Goal: Task Accomplishment & Management: Manage account settings

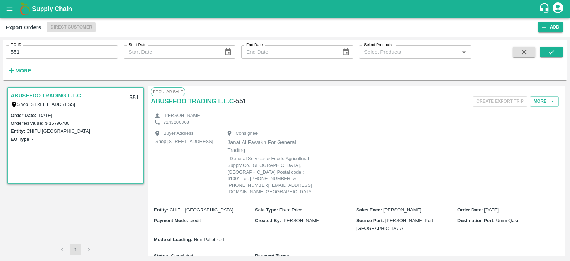
scroll to position [128, 0]
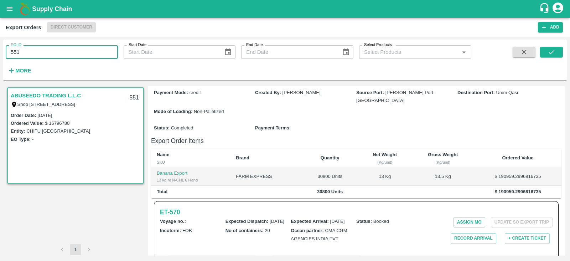
click at [70, 46] on input "551" at bounding box center [62, 52] width 112 height 14
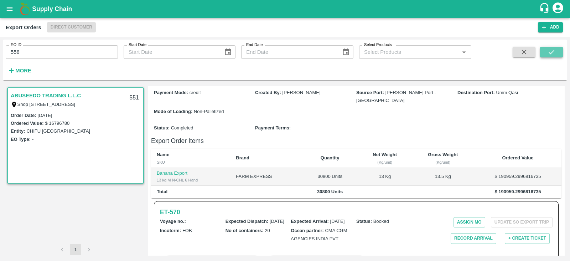
click at [549, 52] on icon "submit" at bounding box center [551, 52] width 8 height 8
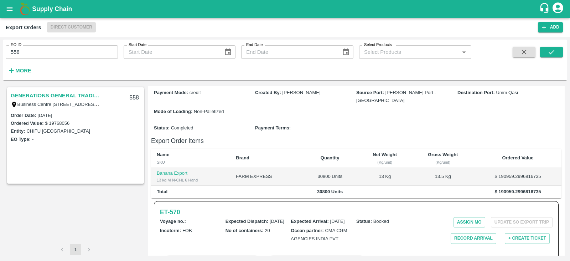
click at [61, 95] on link "GENERATIONS GENERAL TRADING LLC" at bounding box center [55, 95] width 89 height 9
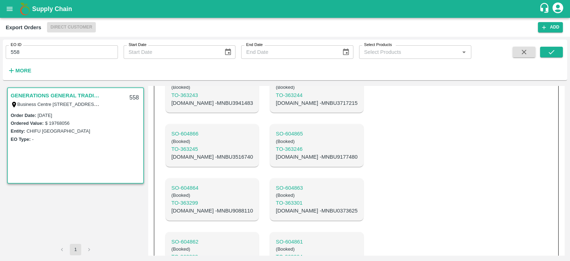
scroll to position [478, 0]
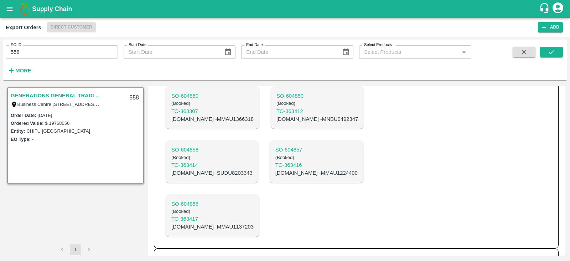
click at [176, 254] on h6 "ET- 596" at bounding box center [170, 259] width 20 height 10
click at [83, 52] on input "558" at bounding box center [62, 52] width 112 height 14
type input "589"
click at [554, 55] on icon "submit" at bounding box center [551, 52] width 8 height 8
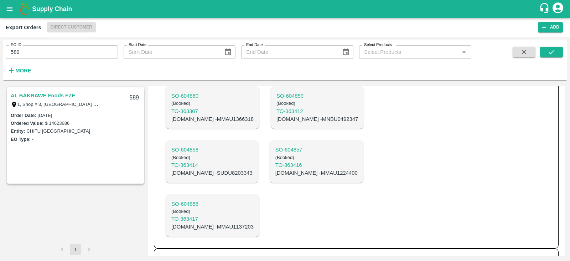
click at [54, 95] on link "AL BAKRAWE Foods FZE" at bounding box center [43, 95] width 64 height 9
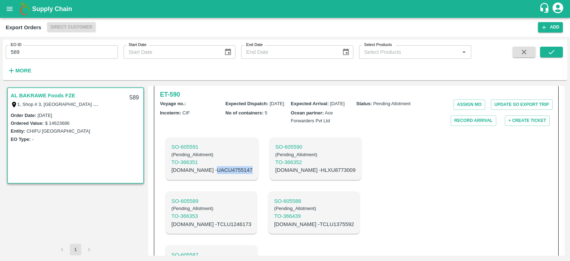
scroll to position [168, 0]
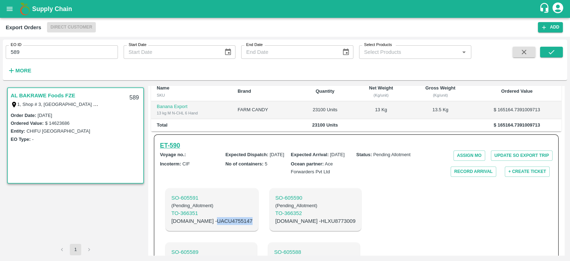
click at [179, 140] on h6 "ET- 590" at bounding box center [170, 145] width 20 height 10
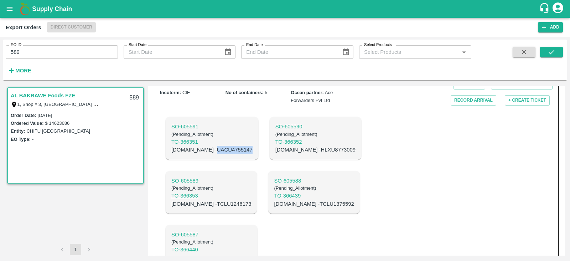
scroll to position [200, 0]
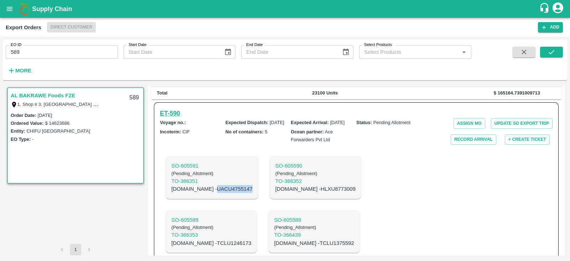
click at [176, 108] on h6 "ET- 590" at bounding box center [170, 113] width 20 height 10
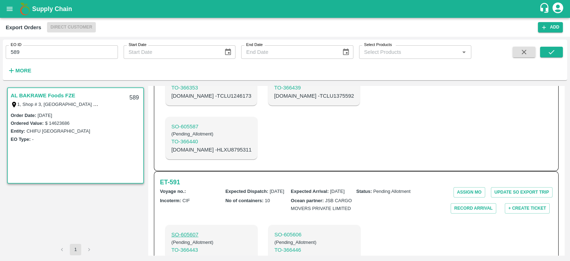
scroll to position [347, 0]
click at [179, 177] on h6 "ET- 591" at bounding box center [170, 182] width 20 height 10
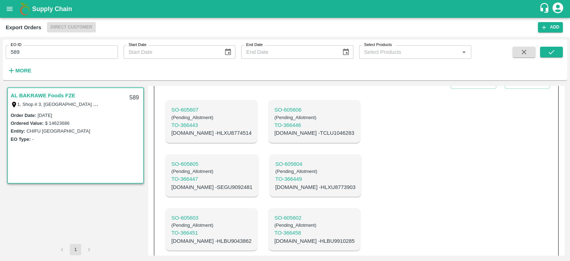
scroll to position [486, 0]
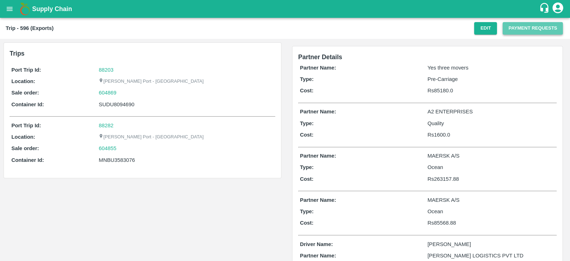
click at [526, 26] on button "Payment Requests" at bounding box center [532, 28] width 60 height 12
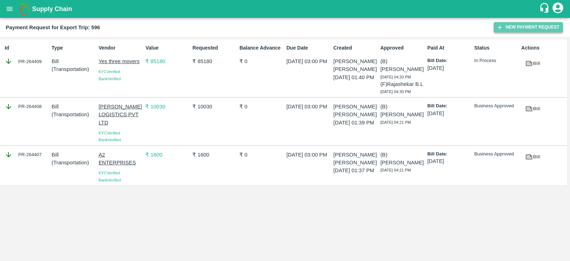
click at [509, 28] on button "New Payment Request" at bounding box center [528, 27] width 69 height 10
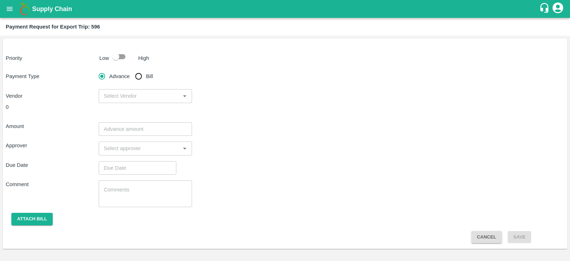
click at [121, 56] on input "checkbox" at bounding box center [115, 57] width 41 height 14
checkbox input "true"
click at [139, 71] on input "Bill" at bounding box center [138, 76] width 14 height 14
radio input "true"
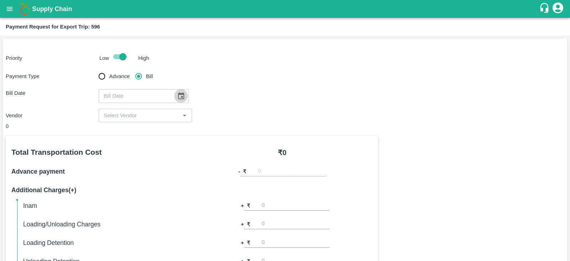
click at [178, 91] on button "Choose date" at bounding box center [181, 96] width 14 height 14
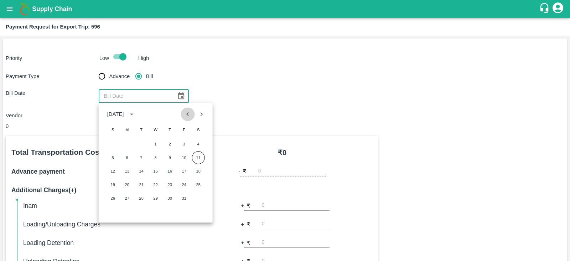
click at [186, 113] on icon "Previous month" at bounding box center [188, 114] width 8 height 8
click at [169, 182] on button "25" at bounding box center [169, 184] width 13 height 13
type input "25/09/2025"
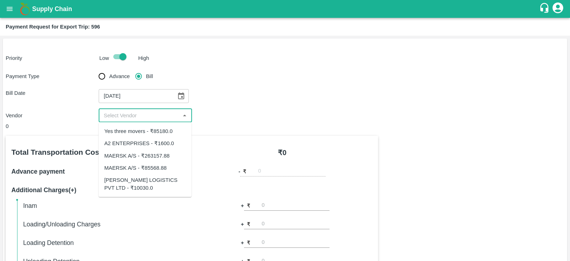
click at [158, 113] on input "input" at bounding box center [139, 115] width 77 height 9
click at [161, 153] on div "MAERSK A/S - ₹263157.88" at bounding box center [136, 155] width 65 height 8
type input "MAERSK A/S - ₹263157.88"
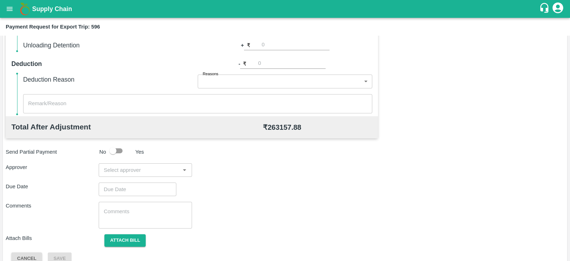
scroll to position [228, 0]
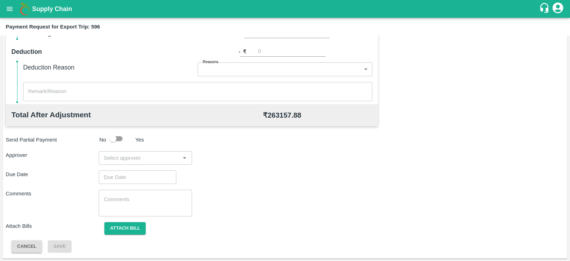
click at [162, 160] on input "input" at bounding box center [139, 157] width 77 height 9
type input "prasa"
click at [155, 172] on div "Prasad Waghade" at bounding box center [145, 176] width 93 height 19
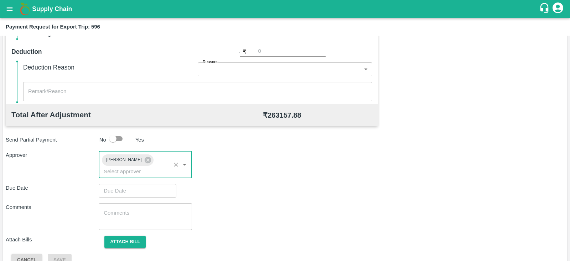
type input "DD/MM/YYYY hh:mm aa"
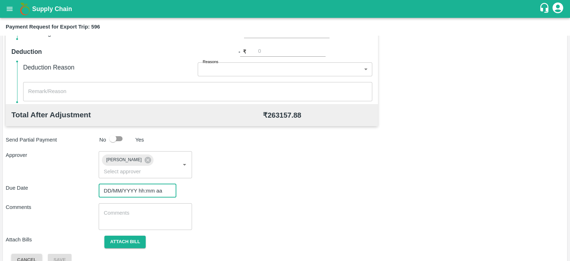
click at [140, 184] on input "DD/MM/YYYY hh:mm aa" at bounding box center [135, 191] width 73 height 14
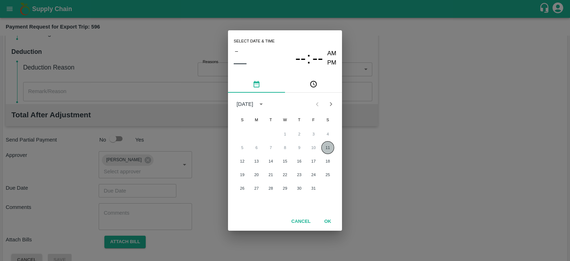
click at [329, 144] on button "11" at bounding box center [327, 147] width 13 height 13
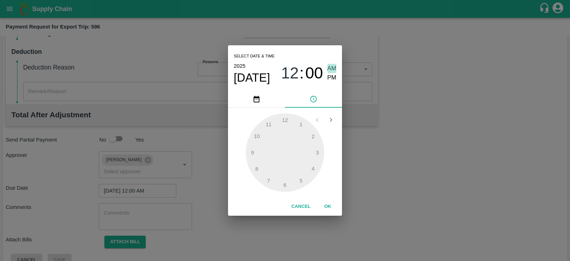
click at [328, 66] on span "AM" at bounding box center [331, 69] width 9 height 10
click at [332, 82] on span "PM" at bounding box center [331, 78] width 9 height 10
click at [320, 149] on div at bounding box center [285, 152] width 78 height 78
type input "11/10/2025 03:00 PM"
click at [328, 205] on button "OK" at bounding box center [327, 206] width 23 height 12
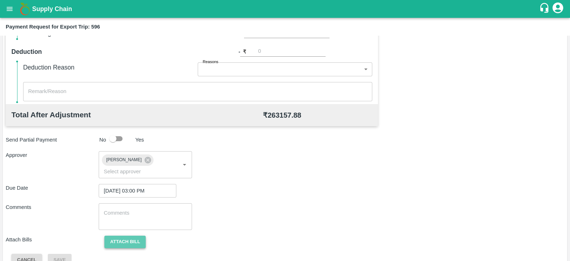
click at [130, 235] on button "Attach bill" at bounding box center [124, 241] width 41 height 12
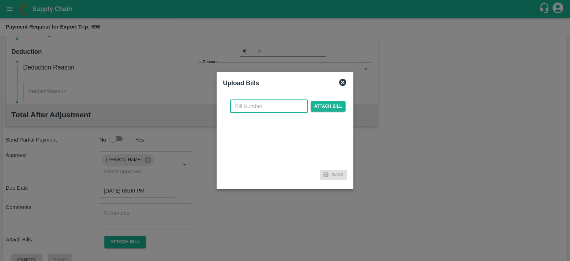
click at [271, 109] on input "text" at bounding box center [269, 106] width 78 height 14
paste input "MH26IN1000253738"
type input "MH26IN1000253738"
click at [331, 108] on span "Attach bill" at bounding box center [328, 106] width 35 height 10
click at [0, 0] on input "Attach bill" at bounding box center [0, 0] width 0 height 0
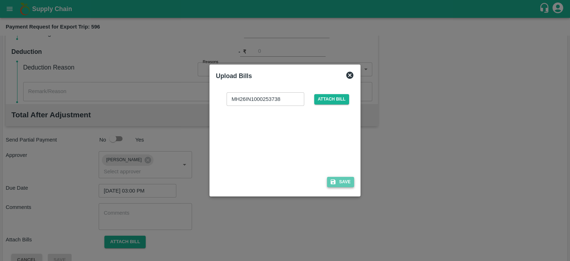
click at [342, 178] on button "Save" at bounding box center [340, 182] width 27 height 10
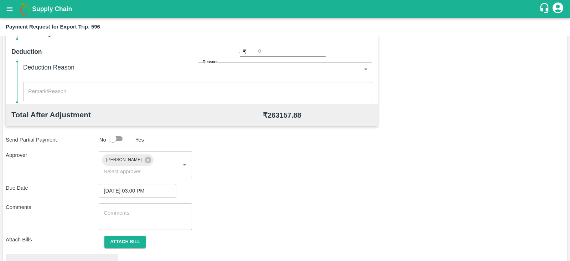
scroll to position [270, 0]
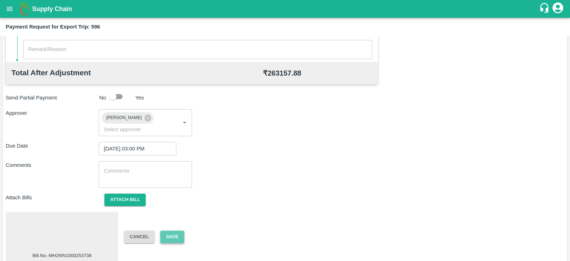
click at [173, 230] on button "Save" at bounding box center [172, 236] width 24 height 12
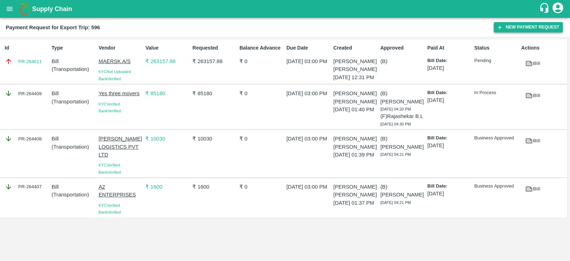
click at [531, 28] on button "New Payment Request" at bounding box center [528, 27] width 69 height 10
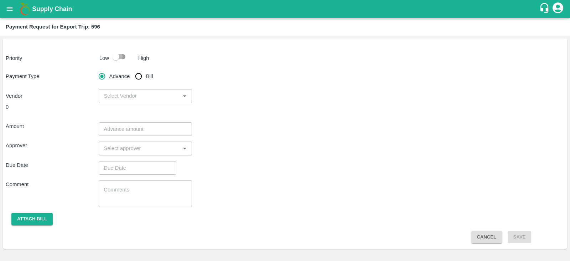
click at [119, 62] on input "checkbox" at bounding box center [115, 57] width 41 height 14
checkbox input "true"
click at [135, 74] on input "Bill" at bounding box center [138, 76] width 14 height 14
radio input "true"
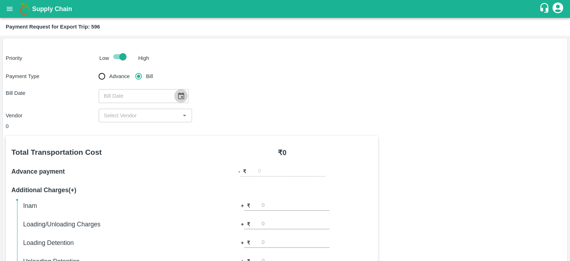
click at [180, 92] on icon "Choose date" at bounding box center [181, 95] width 6 height 7
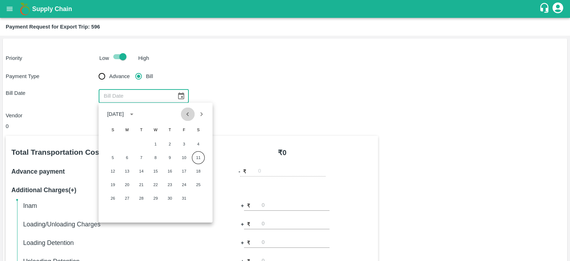
click at [187, 116] on icon "Previous month" at bounding box center [188, 114] width 8 height 8
click at [172, 183] on button "25" at bounding box center [169, 184] width 13 height 13
type input "25/09/2025"
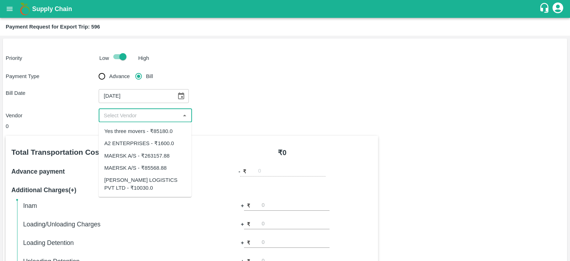
click at [148, 117] on input "input" at bounding box center [139, 115] width 77 height 9
click at [160, 166] on div "MAERSK A/S - ₹85568.88" at bounding box center [135, 167] width 62 height 8
type input "MAERSK A/S - ₹85568.88"
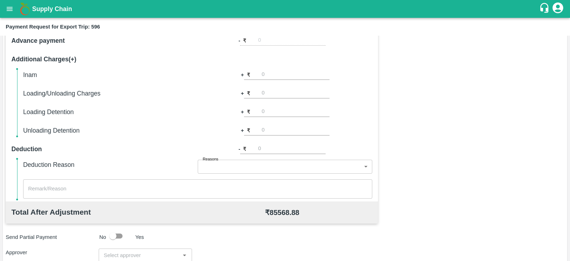
scroll to position [228, 0]
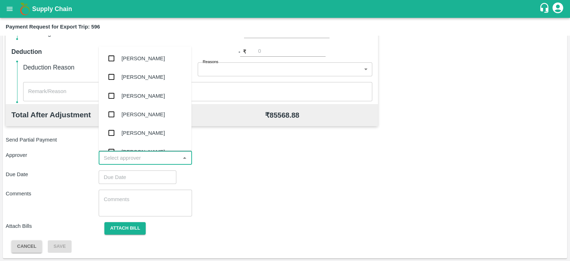
click at [138, 157] on input "input" at bounding box center [139, 157] width 77 height 9
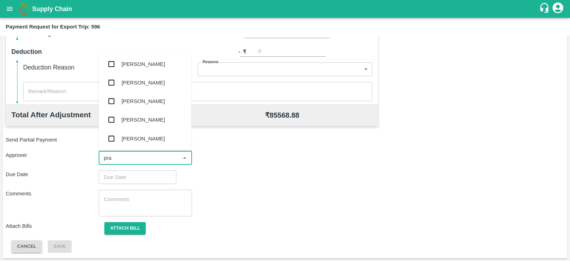
type input "pras"
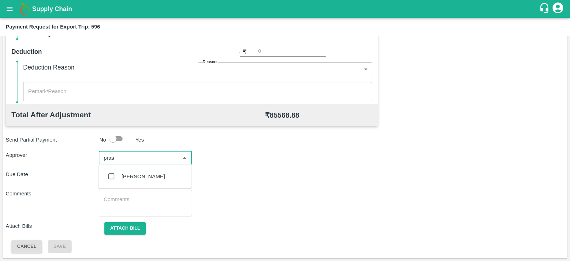
click at [136, 179] on div "Prasad Waghade" at bounding box center [142, 176] width 43 height 8
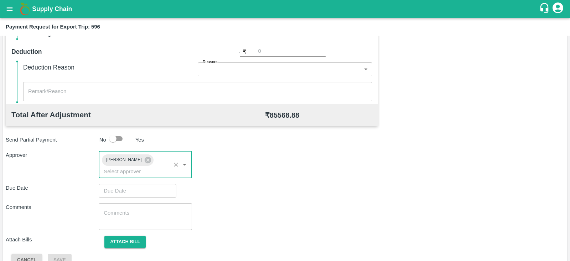
type input "DD/MM/YYYY hh:mm aa"
click at [131, 184] on input "DD/MM/YYYY hh:mm aa" at bounding box center [135, 191] width 73 height 14
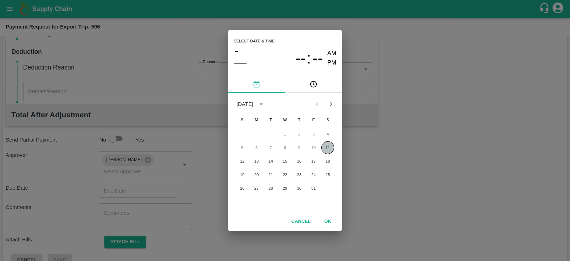
click at [326, 144] on button "11" at bounding box center [327, 147] width 13 height 13
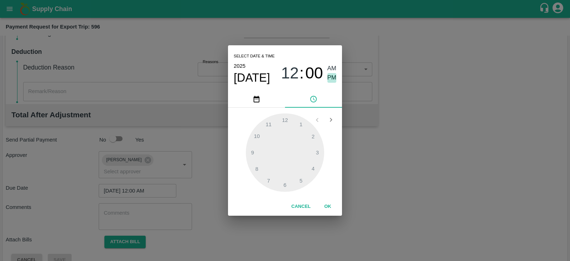
click at [331, 78] on span "PM" at bounding box center [331, 78] width 9 height 10
click at [318, 151] on div at bounding box center [285, 152] width 78 height 78
type input "11/10/2025 03:00 PM"
click at [331, 202] on button "OK" at bounding box center [327, 206] width 23 height 12
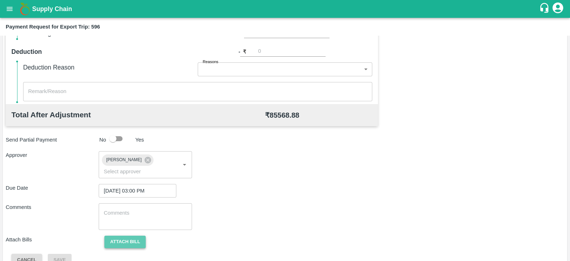
click at [133, 235] on button "Attach bill" at bounding box center [124, 241] width 41 height 12
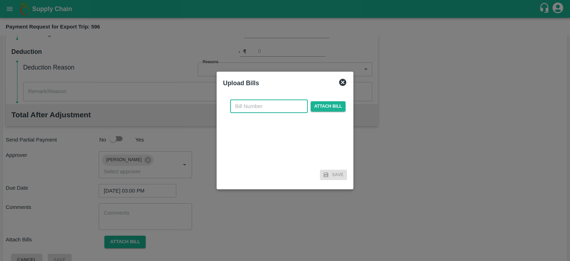
click at [253, 106] on input "text" at bounding box center [269, 106] width 78 height 14
paste input "MH26IN1000253736"
type input "MH26IN1000253736"
click at [322, 104] on span "Attach bill" at bounding box center [328, 106] width 35 height 10
click at [0, 0] on input "Attach bill" at bounding box center [0, 0] width 0 height 0
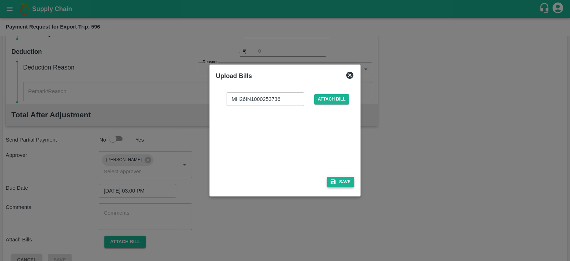
click at [344, 184] on button "Save" at bounding box center [340, 182] width 27 height 10
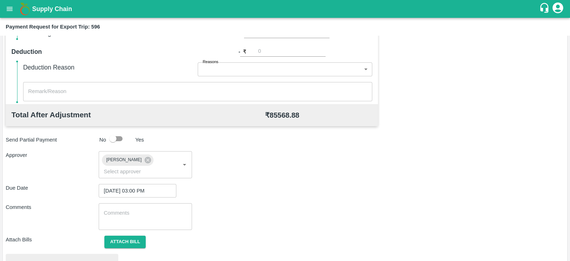
scroll to position [270, 0]
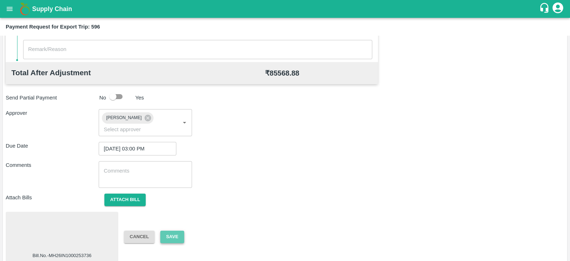
click at [176, 230] on button "Save" at bounding box center [172, 236] width 24 height 12
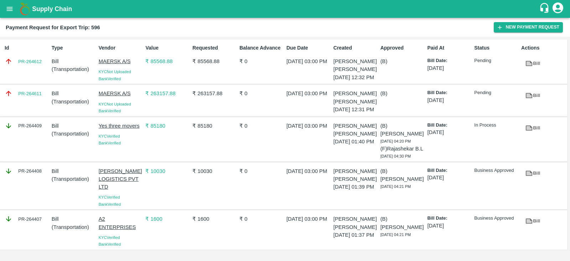
scroll to position [18, 0]
click at [33, 137] on div "PR-264409" at bounding box center [25, 139] width 47 height 41
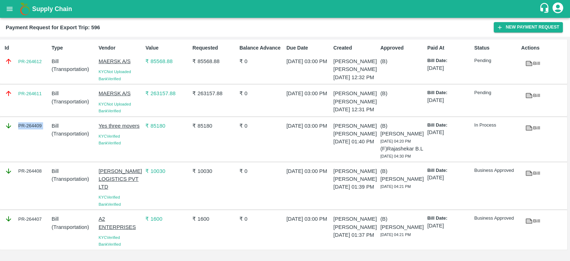
copy div "PR-264409"
click at [36, 92] on div "PR-264611" at bounding box center [25, 100] width 47 height 27
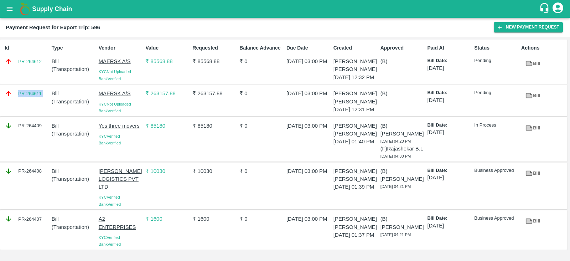
copy link "PR-264611"
click at [39, 51] on div "Id PR-264612" at bounding box center [25, 61] width 47 height 41
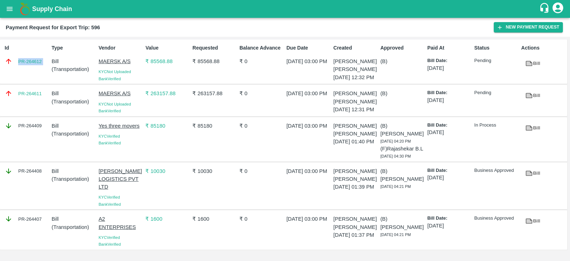
copy link "PR-264612"
click at [30, 186] on div "PR-264408" at bounding box center [25, 185] width 47 height 43
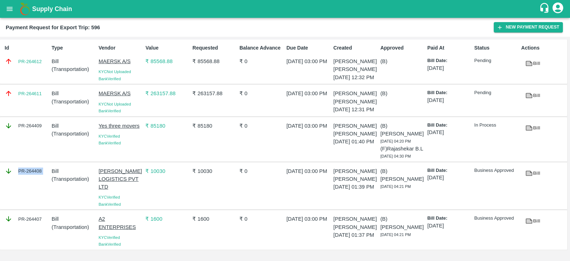
copy div "PR-264408"
click at [37, 234] on div "PR-264407" at bounding box center [25, 230] width 47 height 36
copy div "PR-264407"
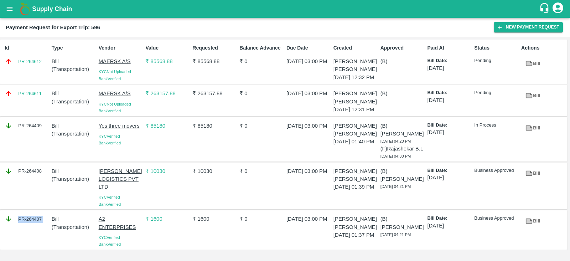
click at [37, 234] on div "PR-264407" at bounding box center [25, 230] width 47 height 36
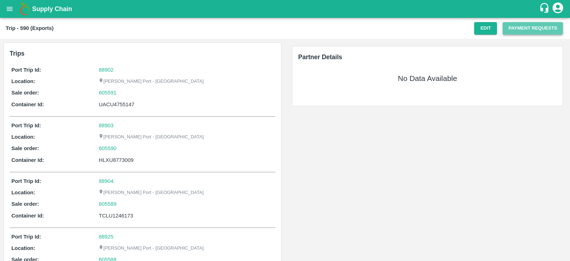
click at [529, 27] on button "Payment Requests" at bounding box center [532, 28] width 60 height 12
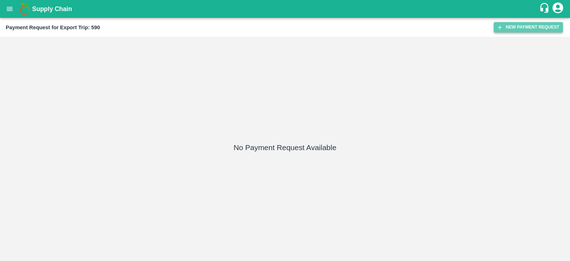
click at [515, 26] on button "New Payment Request" at bounding box center [528, 27] width 69 height 10
click at [520, 26] on button "New Payment Request" at bounding box center [528, 27] width 69 height 10
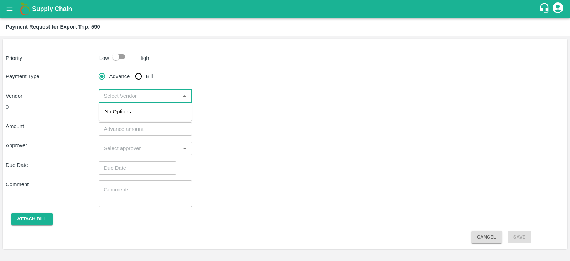
click at [160, 98] on input "input" at bounding box center [139, 95] width 77 height 9
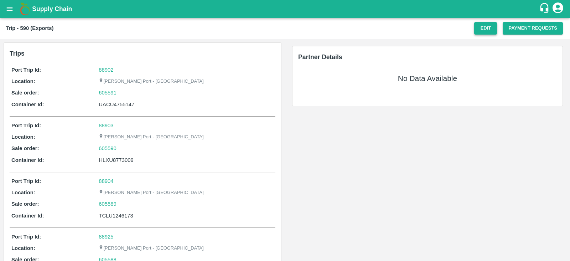
click at [489, 28] on button "Edit" at bounding box center [485, 28] width 23 height 12
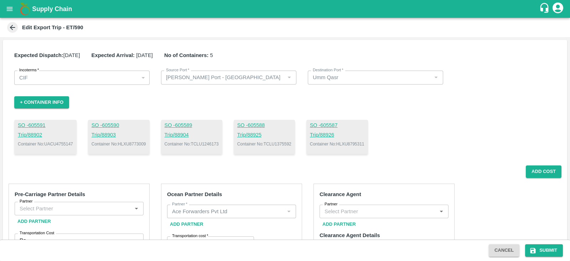
scroll to position [142, 0]
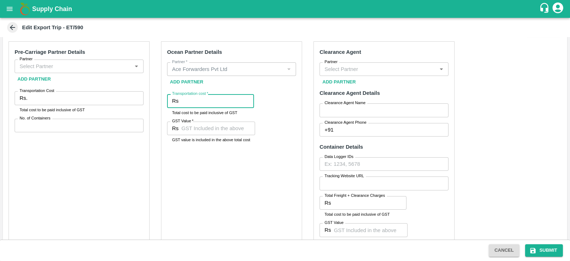
click at [210, 105] on input "Transportation cost   *" at bounding box center [217, 101] width 73 height 14
paste input "1049453.20"
type input "1049453.20"
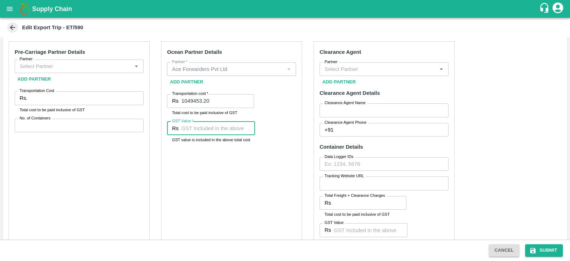
click at [210, 127] on input "GST Value   *" at bounding box center [218, 128] width 74 height 14
paste input "73583.20"
type input "73583.20"
click at [244, 174] on div "Ocean Partner Details Partner   * Partner   * Add Partner Transportation cost  …" at bounding box center [231, 148] width 141 height 215
click at [83, 68] on input "Partner" at bounding box center [73, 66] width 113 height 9
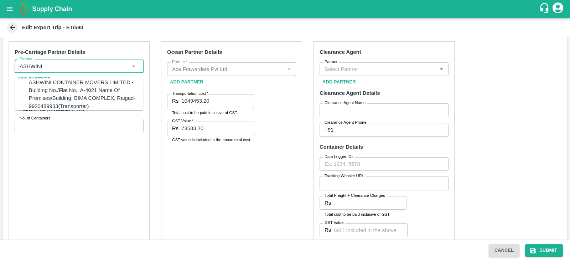
click at [62, 84] on div "ASHWINI CONTAINER MOVERS LIMITED -Building No./Flat No.: A-4021 Name Of Premise…" at bounding box center [86, 94] width 115 height 32
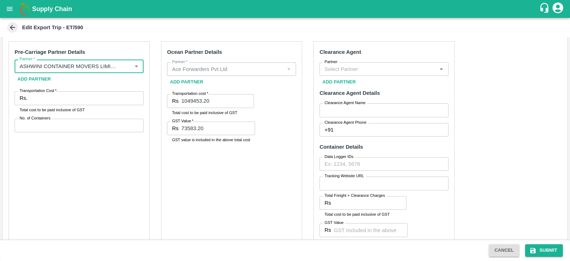
type input "ASHWINI CONTAINER MOVERS LIMITED -Building No./Flat No.: A-4021 Name Of Premise…"
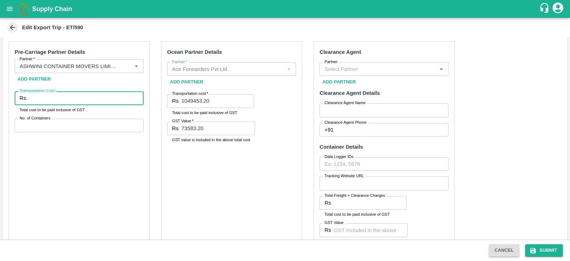
click at [107, 99] on input "Transportation Cost   *" at bounding box center [86, 98] width 113 height 14
paste input "240570.85"
type input "240570.85"
click at [61, 124] on input "No. of Containers" at bounding box center [79, 126] width 129 height 14
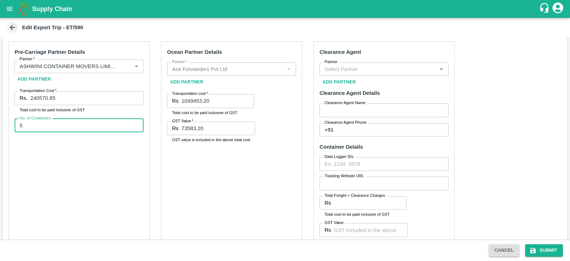
type input "5"
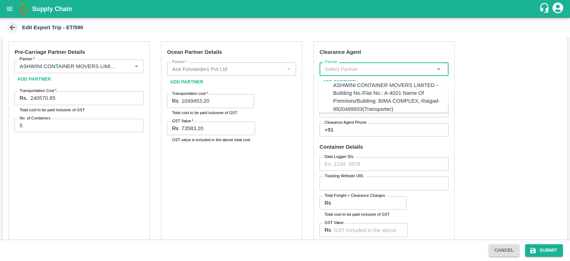
click at [343, 68] on input "Partner" at bounding box center [378, 68] width 113 height 9
click at [356, 84] on div "BGS LOGISTICS PRIVITE LIMITED -4012 A wing Bima Kwc kalamboli , Navi Mumbai -93…" at bounding box center [390, 93] width 115 height 24
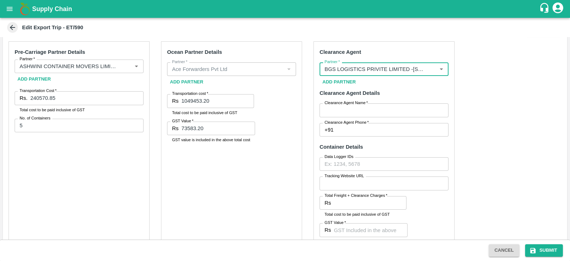
type input "BGS LOGISTICS PRIVITE LIMITED -4012 A wing Bima Kwc kalamboli , Navi Mumbai -93…"
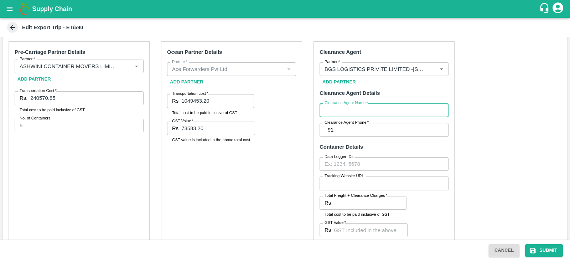
click at [344, 115] on input "Clearance Agent Name   *" at bounding box center [383, 110] width 129 height 14
type input "BGS"
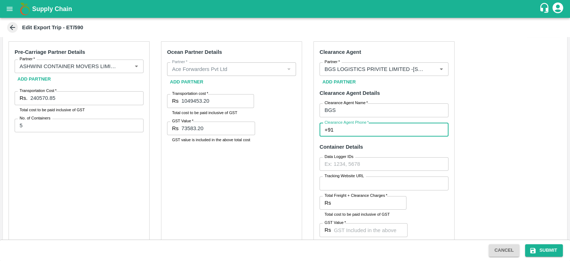
click at [346, 131] on input "Clearance Agent Phone   *" at bounding box center [392, 130] width 112 height 14
type input "9372736823"
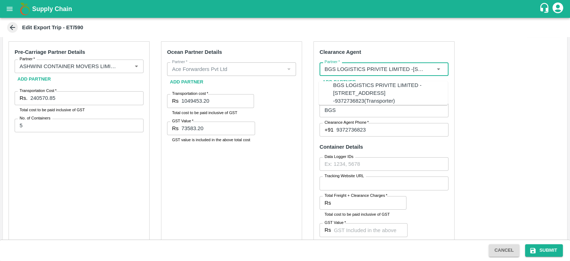
click at [388, 70] on input "Partner   *" at bounding box center [374, 68] width 104 height 9
click at [482, 100] on div "Pre-Carriage Partner Details Partner   * Partner   * Add Partner Transportation…" at bounding box center [285, 211] width 564 height 351
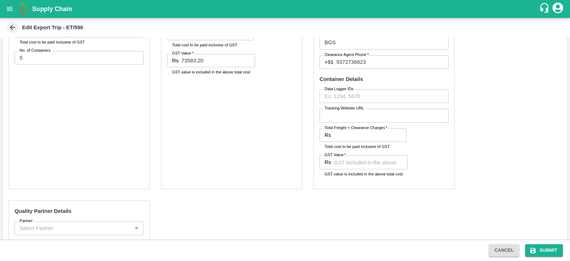
scroll to position [210, 0]
click at [357, 135] on input "Total Freight + Clearance Charges   *" at bounding box center [370, 134] width 73 height 14
paste input "24780"
type input "24780"
click at [358, 159] on input "GST Value   *" at bounding box center [371, 162] width 74 height 14
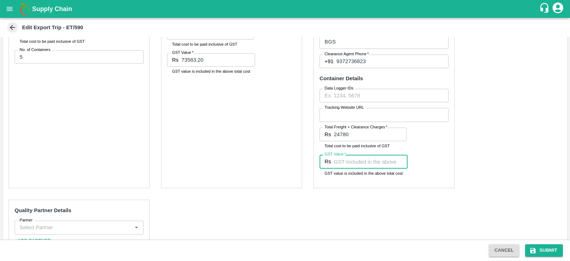
paste input "3780"
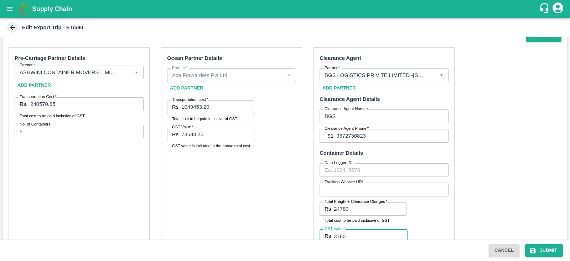
scroll to position [131, 0]
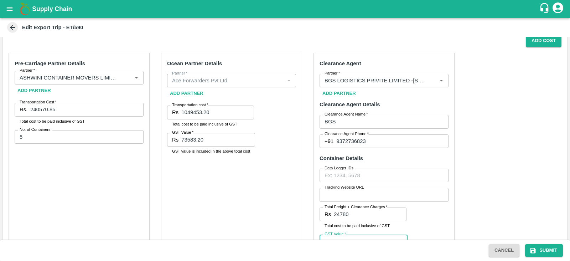
type input "3780"
click at [280, 155] on div "Ocean Partner Details Partner   * Partner   * Add Partner Transportation cost  …" at bounding box center [231, 160] width 141 height 215
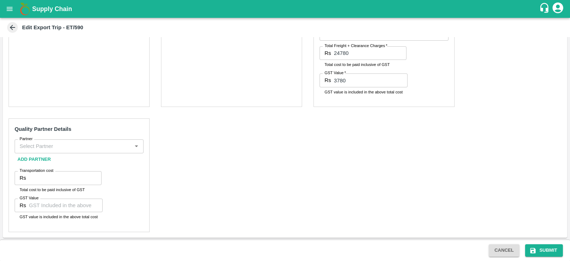
scroll to position [292, 0]
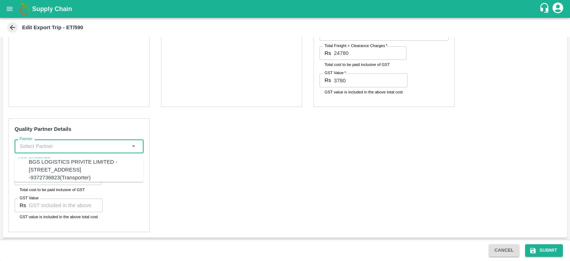
click at [89, 145] on input "Partner" at bounding box center [73, 145] width 113 height 9
click at [65, 161] on div "A2 ENTERPRISES-Plot No.16 Devikanandan Apartment, Mahadev Bagh, Near Godavari C…" at bounding box center [87, 174] width 117 height 32
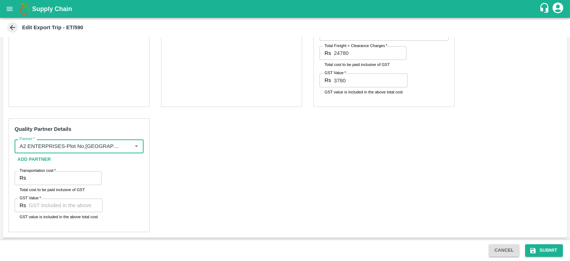
type input "A2 ENTERPRISES-Plot No.16 Devikanandan Apartment, Mahadev Bagh, Near Godavari C…"
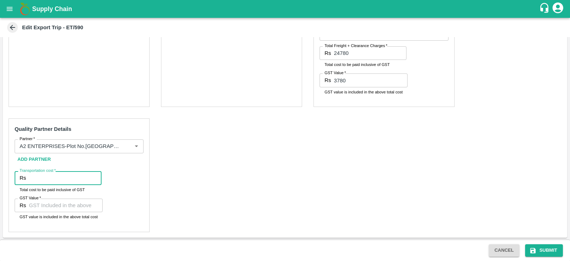
click at [46, 175] on input "Transportation cost   *" at bounding box center [65, 178] width 73 height 14
type input "3300"
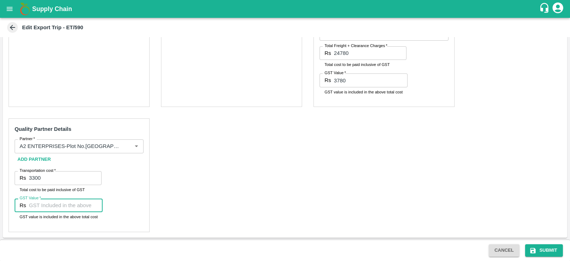
click at [48, 205] on input "GST Value   *" at bounding box center [66, 205] width 74 height 14
type input "00"
click at [253, 177] on div "Pre-Carriage Partner Details Partner   * Partner   * Add Partner Transportation…" at bounding box center [285, 61] width 564 height 351
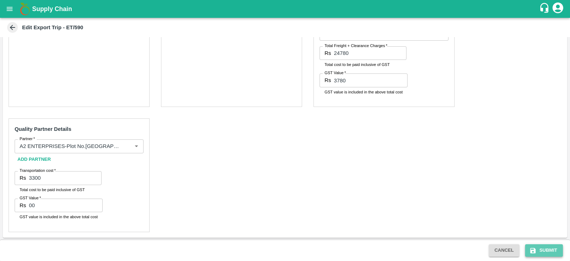
click at [547, 247] on button "Submit" at bounding box center [544, 250] width 38 height 12
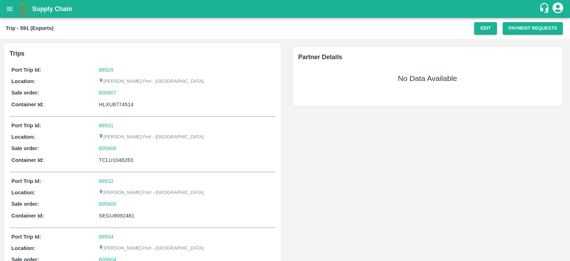
scroll to position [0, 0]
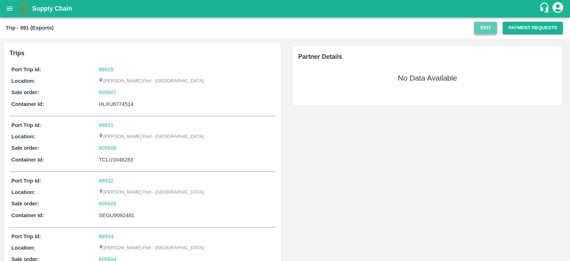
click at [481, 27] on button "Edit" at bounding box center [485, 28] width 23 height 12
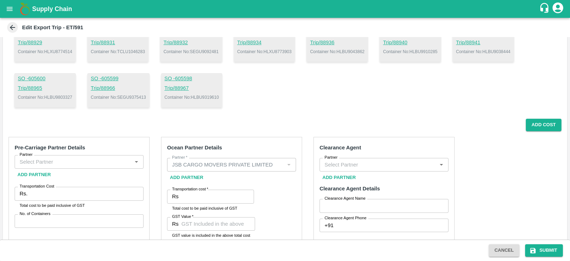
scroll to position [92, 0]
click at [358, 52] on p "Container No: HLBU9043862" at bounding box center [337, 52] width 54 height 6
copy p "HLBU9043862"
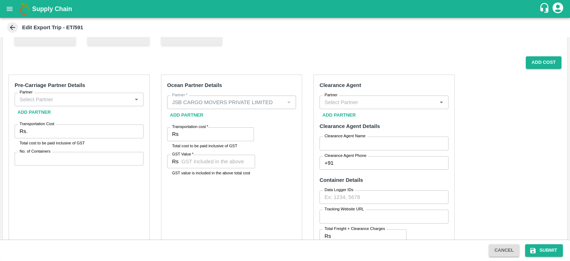
scroll to position [155, 0]
click at [199, 134] on input "Transportation cost   *" at bounding box center [217, 134] width 73 height 14
paste input "2114273"
type input "2114273"
click at [217, 161] on input "GST Value   *" at bounding box center [218, 162] width 74 height 14
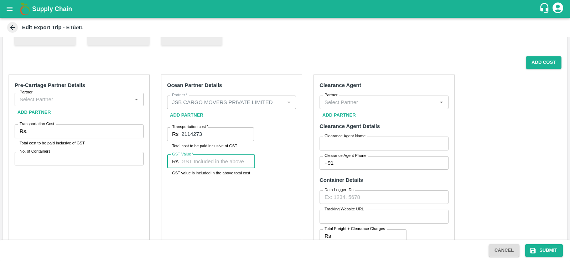
paste input "150773"
type input "150773"
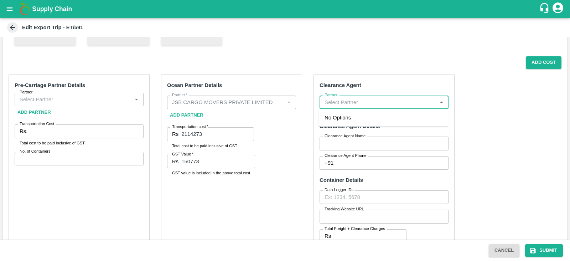
click at [329, 100] on input "Partner" at bounding box center [378, 102] width 113 height 9
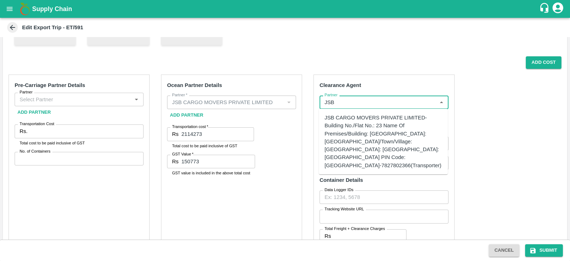
click at [379, 130] on div "JSB CARGO MOVERS PRIVATE LIMITED-Building No./Flat No.: 23 Name Of Premises/Bui…" at bounding box center [383, 142] width 118 height 56
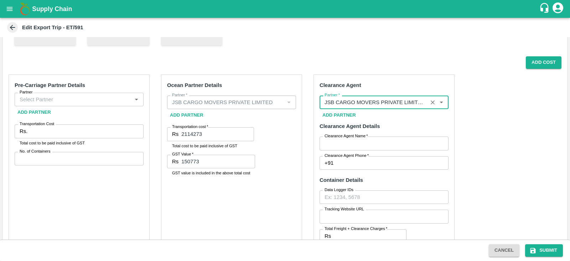
type input "JSB CARGO MOVERS PRIVATE LIMITED-Building No./Flat No.: 23 Name Of Premises/Bui…"
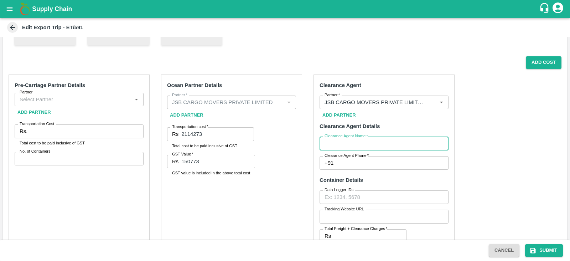
click at [362, 142] on input "Clearance Agent Name   *" at bounding box center [383, 143] width 129 height 14
type input "JSB"
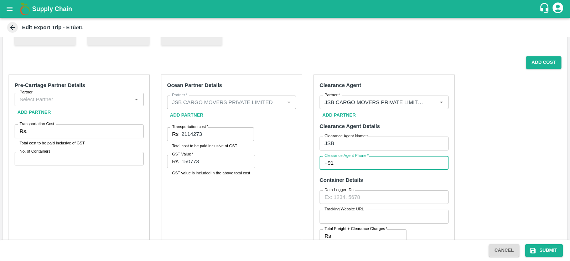
click at [347, 165] on input "Clearance Agent Phone   *" at bounding box center [392, 163] width 112 height 14
type input "7827802366"
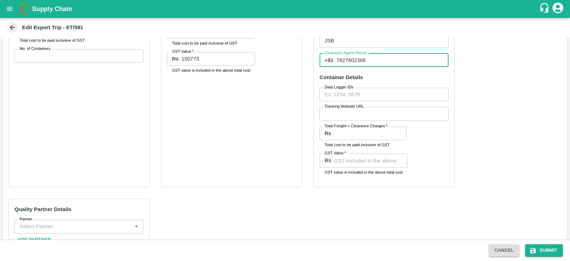
scroll to position [258, 0]
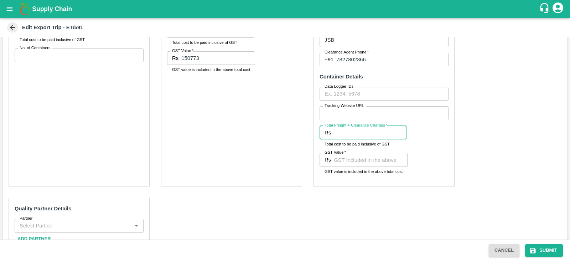
click at [346, 131] on input "Total Freight + Clearance Charges   *" at bounding box center [370, 133] width 73 height 14
paste input "50740"
type input "50740"
click at [351, 167] on div "GST Value   * Rs GST Value GST value is included in the above total cost" at bounding box center [363, 164] width 88 height 22
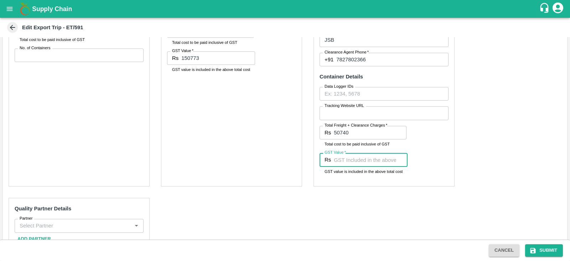
click at [347, 161] on input "GST Value   *" at bounding box center [371, 160] width 74 height 14
paste input "7740"
type input "7740"
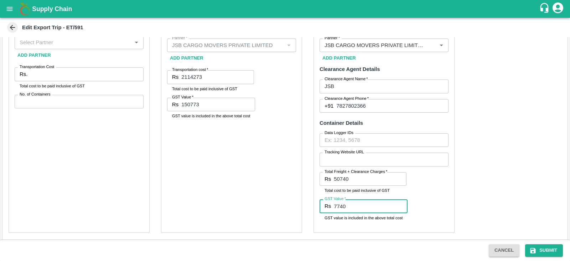
scroll to position [207, 0]
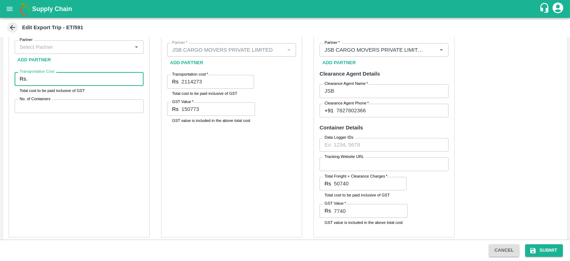
click at [92, 79] on input "Transportation Cost" at bounding box center [86, 79] width 113 height 14
paste input "386900"
type input "386900"
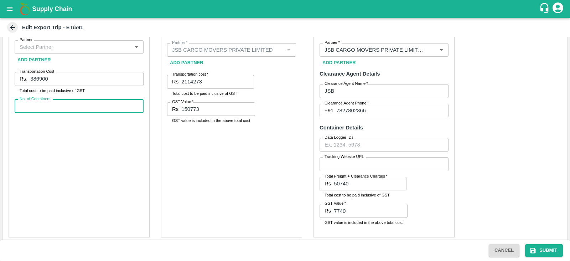
click at [69, 102] on input "No. of Containers" at bounding box center [79, 106] width 129 height 14
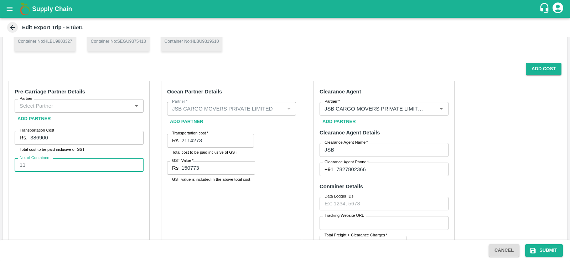
type input "11"
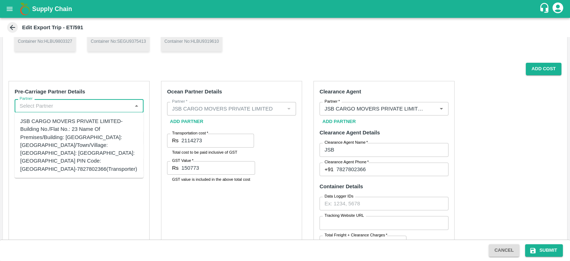
click at [61, 105] on input "Partner" at bounding box center [73, 105] width 113 height 9
click at [61, 141] on div "JSB CARGO MOVERS PRIVATE LIMITED-Building No./Flat No.: 23 Name Of Premises/Bui…" at bounding box center [79, 145] width 118 height 56
type input "JSB CARGO MOVERS PRIVATE LIMITED-Building No./Flat No.: 23 Name Of Premises/Bui…"
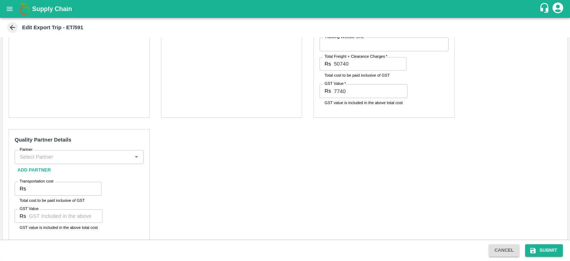
scroll to position [327, 0]
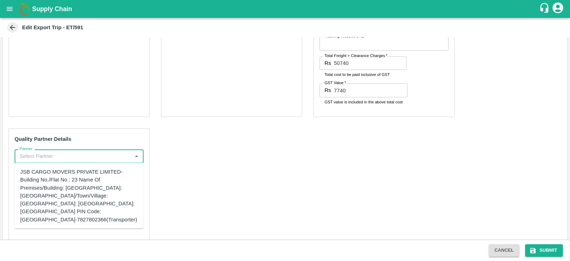
click at [51, 155] on input "Partner" at bounding box center [73, 155] width 113 height 9
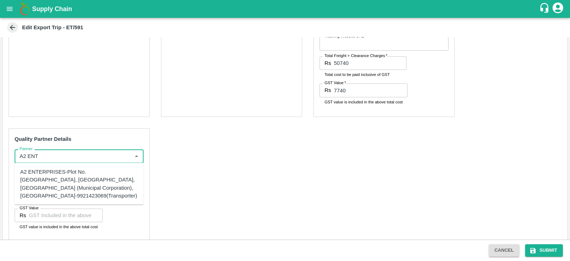
click at [62, 177] on div "A2 ENTERPRISES-Plot No.16 Devikanandan Apartment, Mahadev Bagh, Near Godavari C…" at bounding box center [79, 184] width 118 height 32
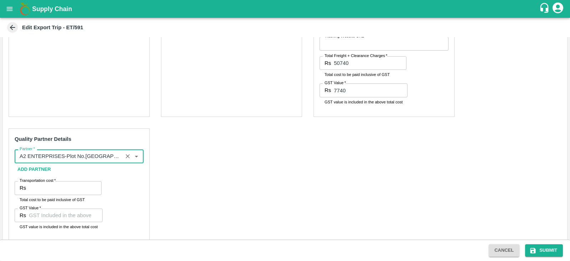
scroll to position [338, 0]
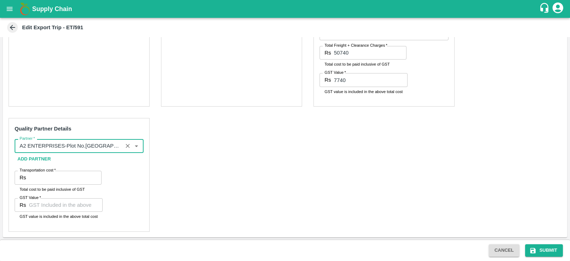
type input "A2 ENTERPRISES-Plot No.16 Devikanandan Apartment, Mahadev Bagh, Near Godavari C…"
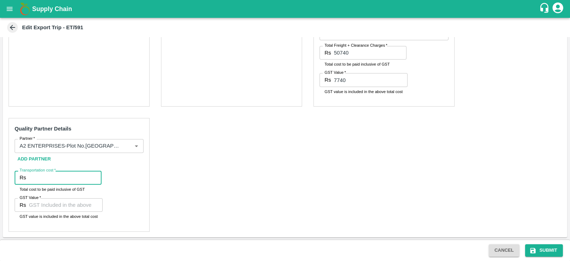
click at [66, 179] on input "Transportation cost   *" at bounding box center [65, 178] width 73 height 14
type input "6600"
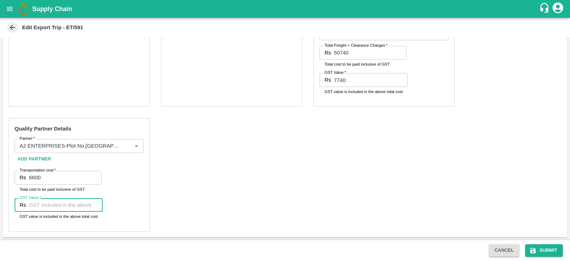
click at [57, 201] on input "GST Value   *" at bounding box center [66, 205] width 74 height 14
type input "00"
click at [201, 164] on div "Pre-Carriage Partner Details Partner   * Partner   * Add Partner Transportation…" at bounding box center [285, 61] width 564 height 351
click at [438, 224] on div "Pre-Carriage Partner Details Partner   * Partner   * Add Partner Transportation…" at bounding box center [285, 61] width 564 height 351
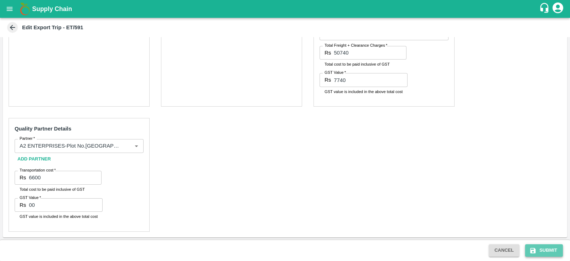
click at [539, 250] on button "Submit" at bounding box center [544, 250] width 38 height 12
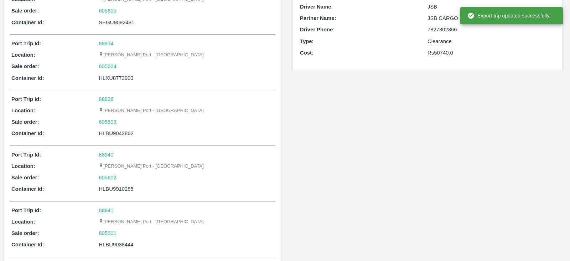
scroll to position [183, 0]
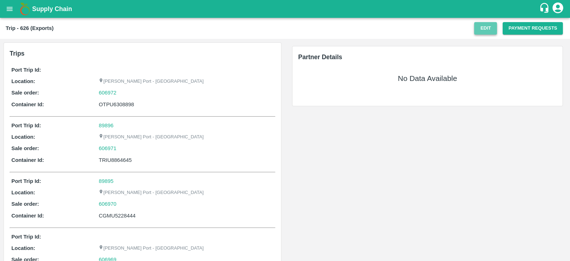
click at [485, 26] on button "Edit" at bounding box center [485, 28] width 23 height 12
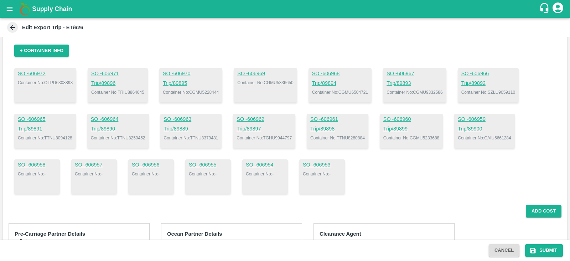
scroll to position [45, 0]
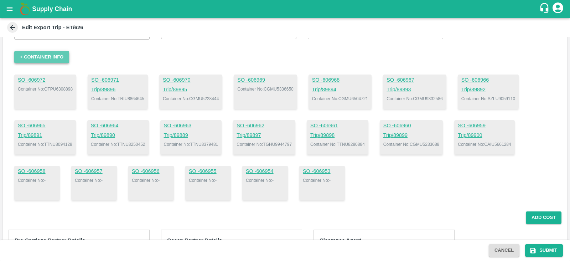
click at [64, 54] on button "+ Container Info" at bounding box center [41, 57] width 55 height 12
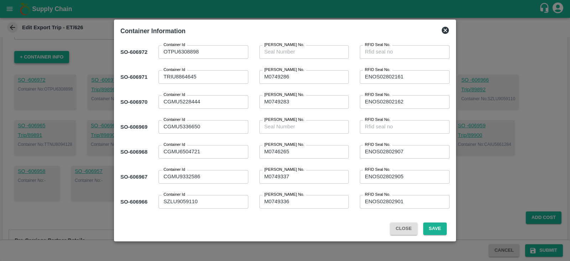
scroll to position [0, 0]
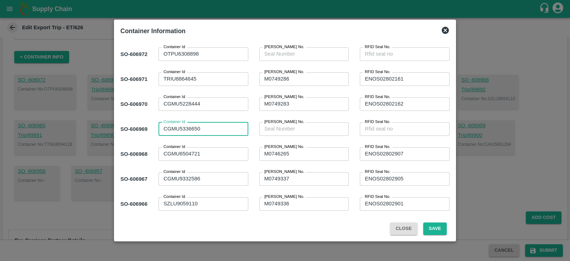
click at [223, 129] on textarea "CGMU5336650" at bounding box center [203, 128] width 80 height 7
type textarea "C"
click at [212, 56] on textarea "OTPU6308898" at bounding box center [203, 53] width 80 height 7
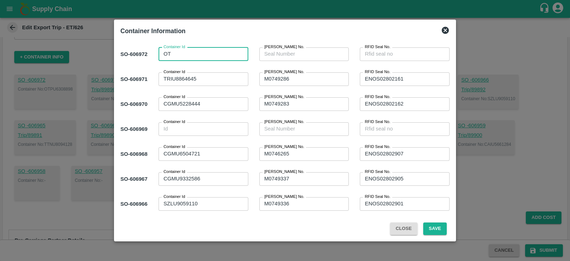
type textarea "O"
click at [429, 229] on button "Save" at bounding box center [435, 228] width 24 height 12
